Goal: Task Accomplishment & Management: Manage account settings

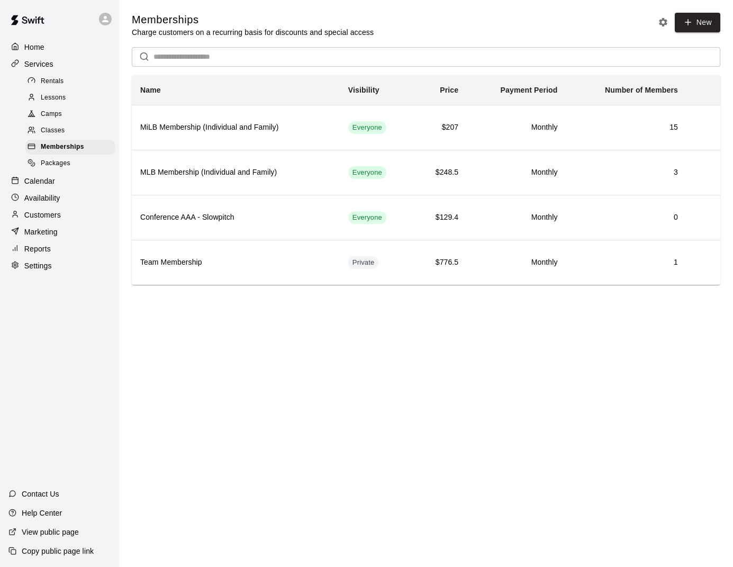
click at [59, 79] on span "Rentals" at bounding box center [52, 81] width 23 height 11
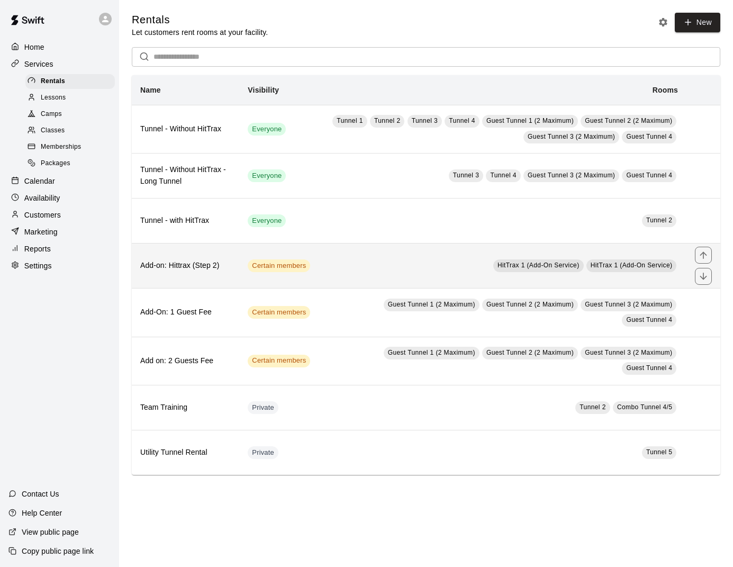
click at [357, 266] on td "HitTrax 1 (Add-On Service) HitTrax 1 (Add-On Service)" at bounding box center [503, 266] width 368 height 45
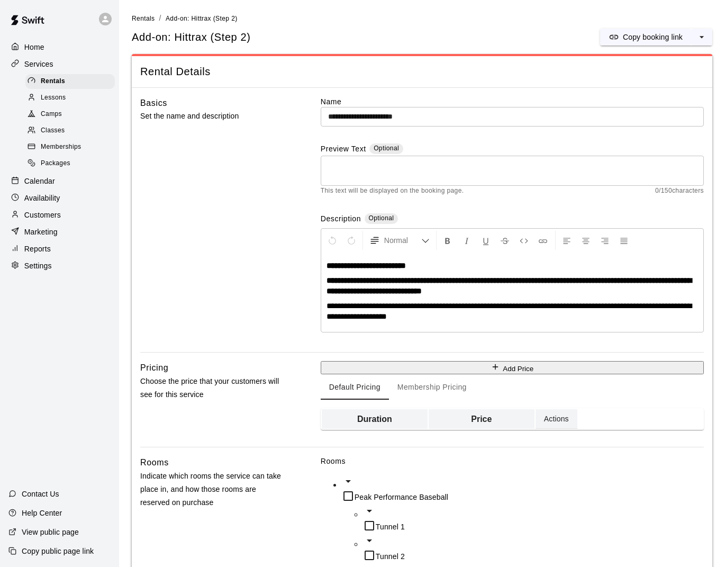
click at [423, 394] on button "Membership Pricing" at bounding box center [432, 386] width 86 height 25
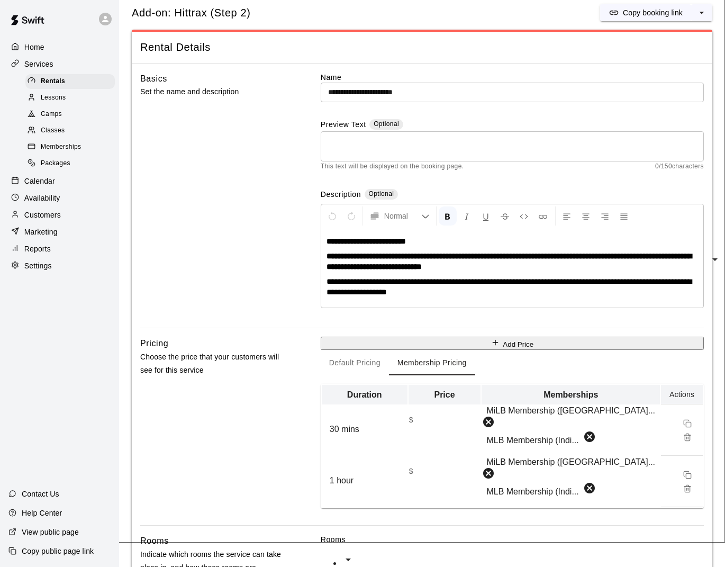
scroll to position [95, 0]
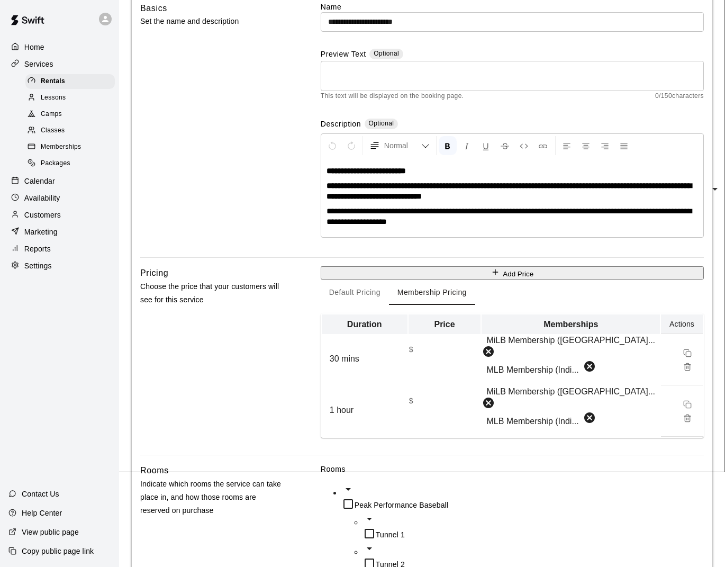
click at [458, 353] on input "*" at bounding box center [448, 360] width 79 height 21
type input "*"
click at [488, 357] on input "*" at bounding box center [448, 360] width 79 height 21
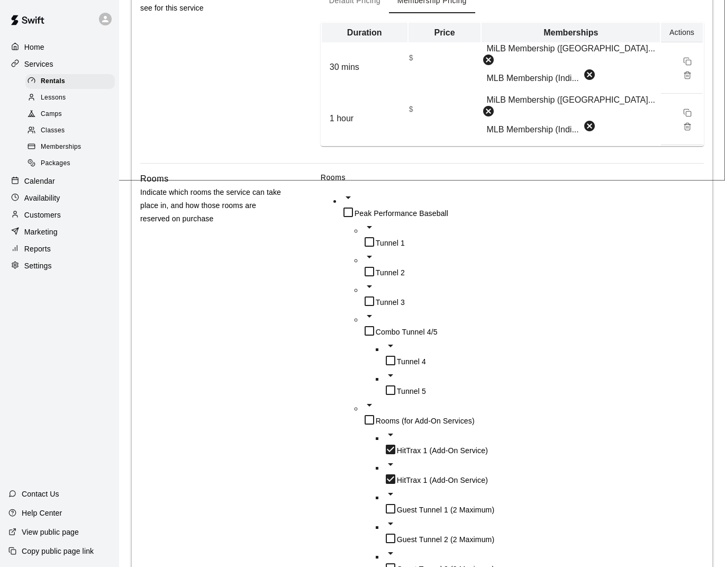
scroll to position [478, 0]
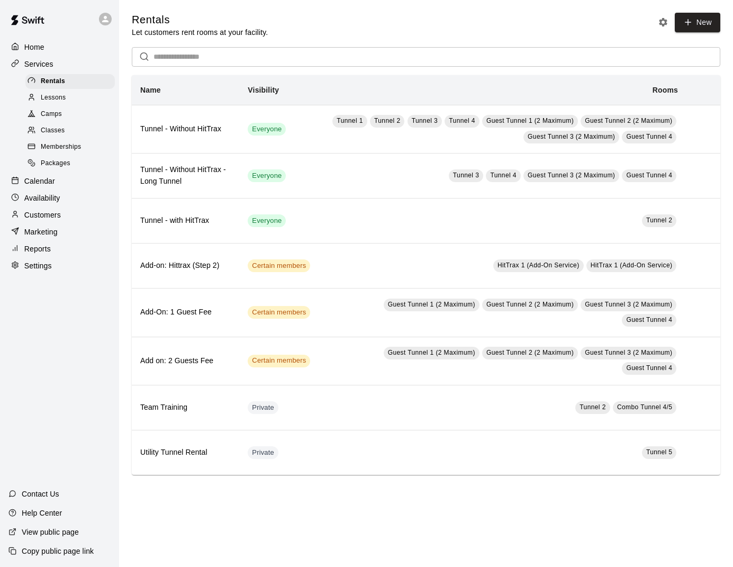
click at [52, 182] on p "Calendar" at bounding box center [39, 181] width 31 height 11
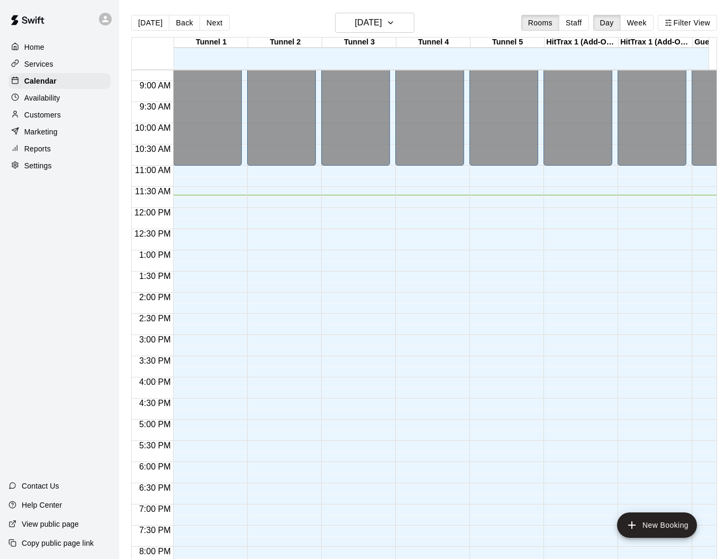
scroll to position [262, 0]
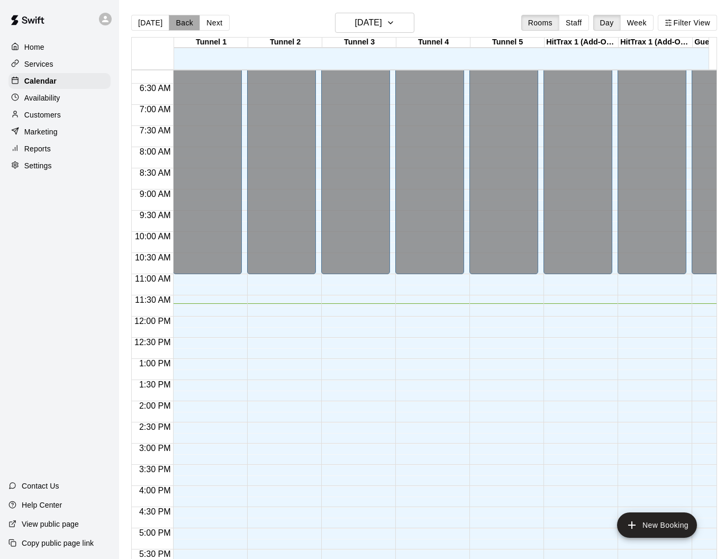
click at [182, 24] on button "Back" at bounding box center [184, 23] width 31 height 16
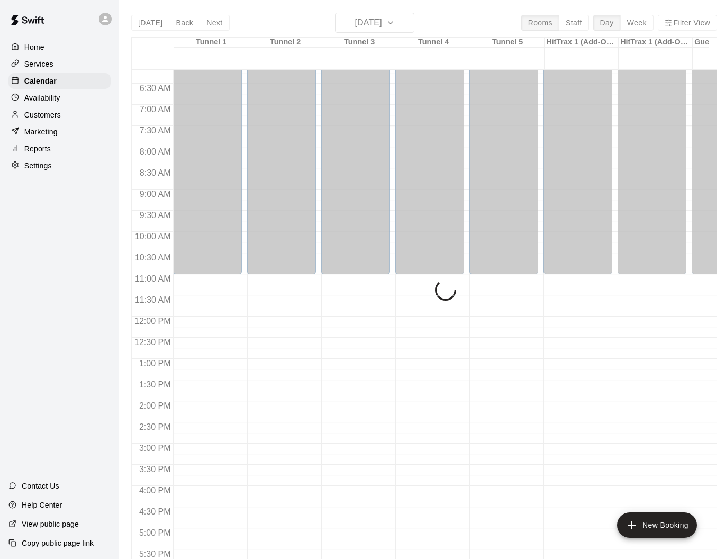
click at [148, 24] on div "[DATE] Back [DATE][DATE] Rooms Staff Day Week Filter View Tunnel 1 18 Mon Tunne…" at bounding box center [424, 292] width 586 height 559
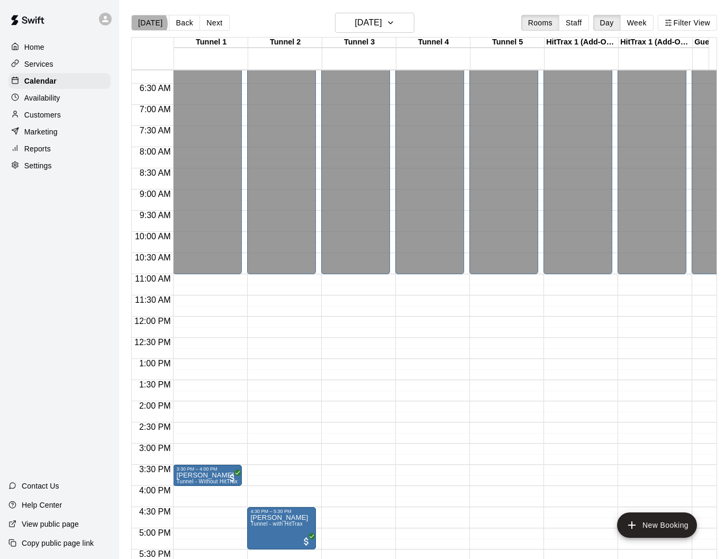
click at [148, 24] on button "[DATE]" at bounding box center [150, 23] width 38 height 16
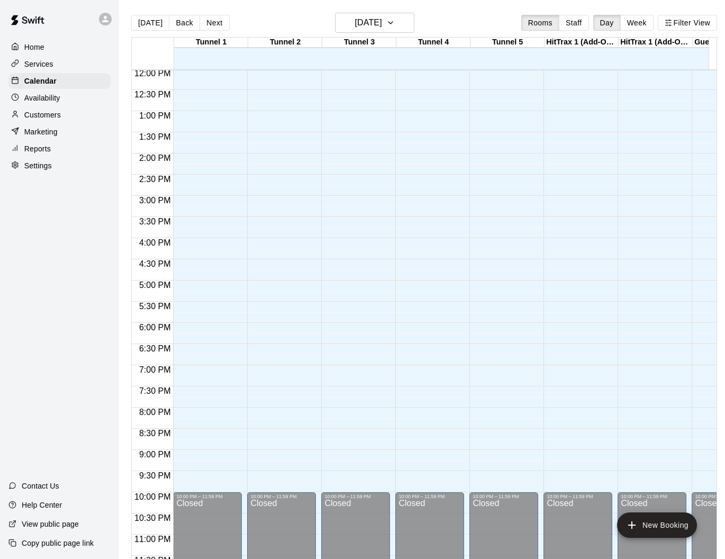
scroll to position [503, 0]
